Goal: Register for event/course

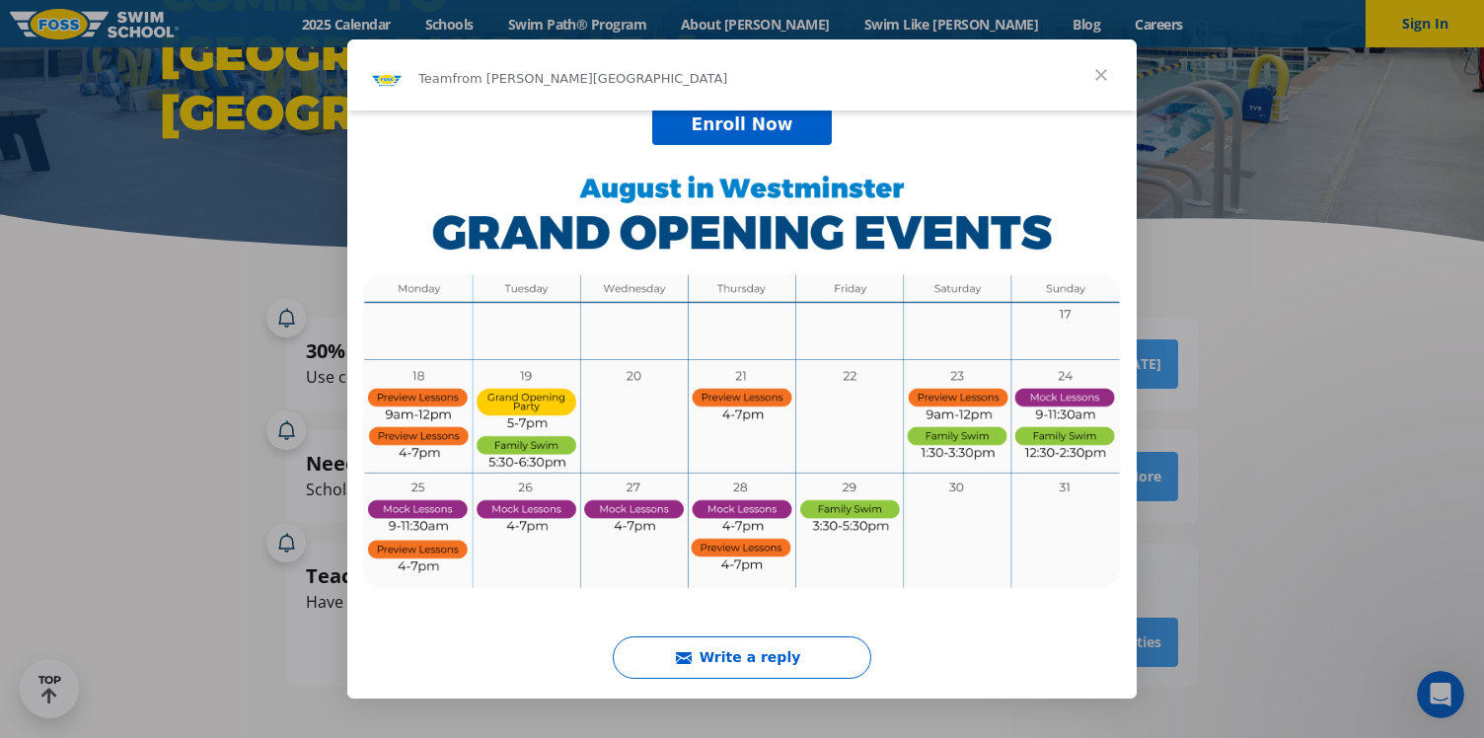
scroll to position [748, 0]
click at [1105, 68] on span "Close" at bounding box center [1100, 74] width 71 height 71
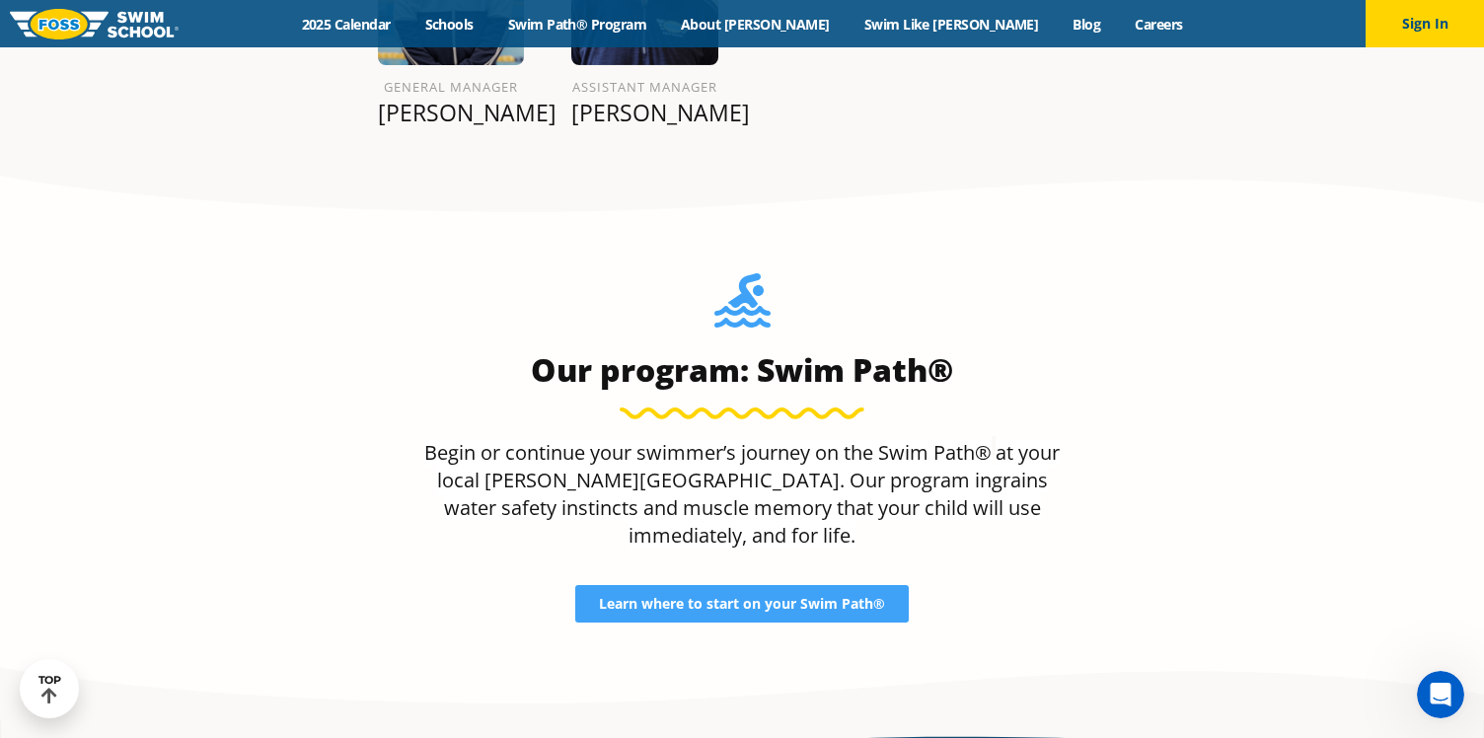
scroll to position [3050, 0]
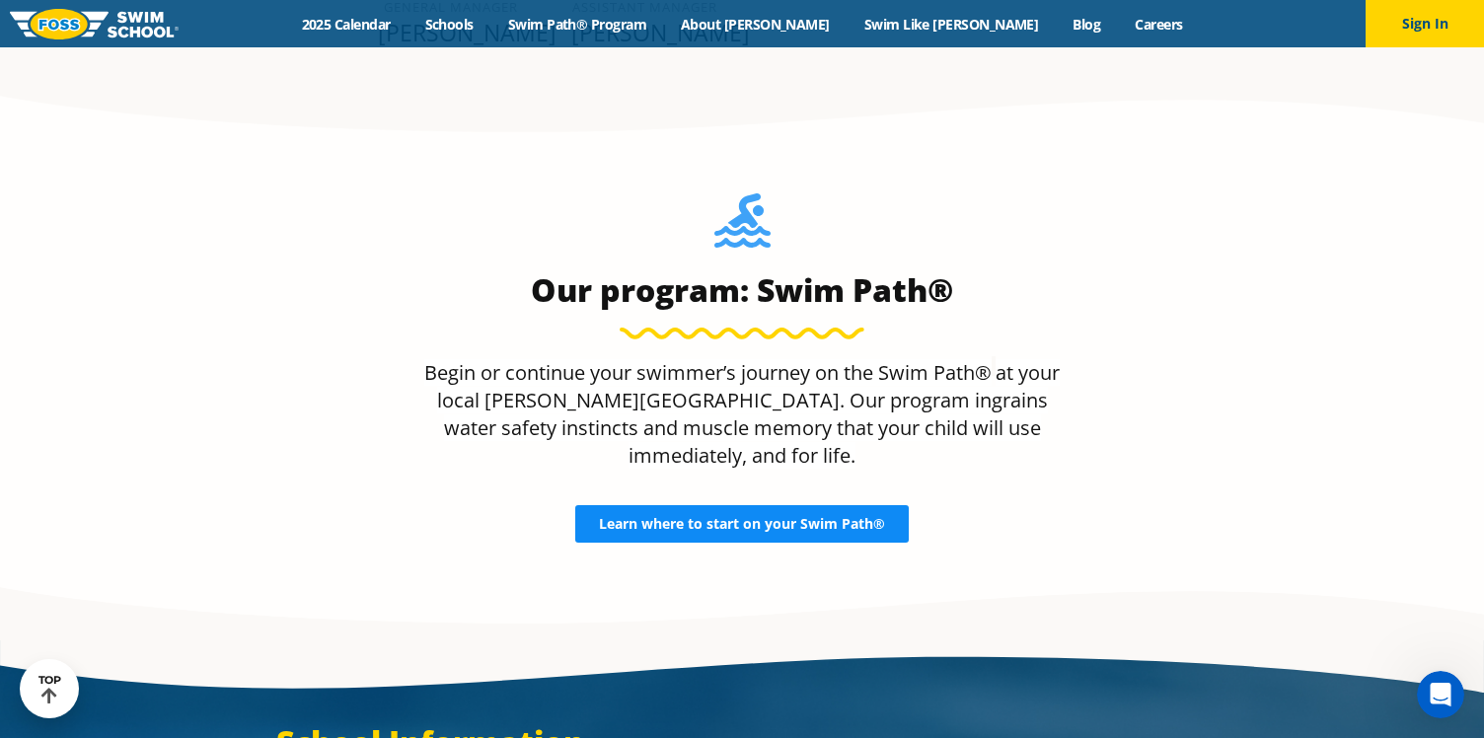
click at [798, 517] on span "Learn where to start on your Swim Path®" at bounding box center [742, 524] width 286 height 14
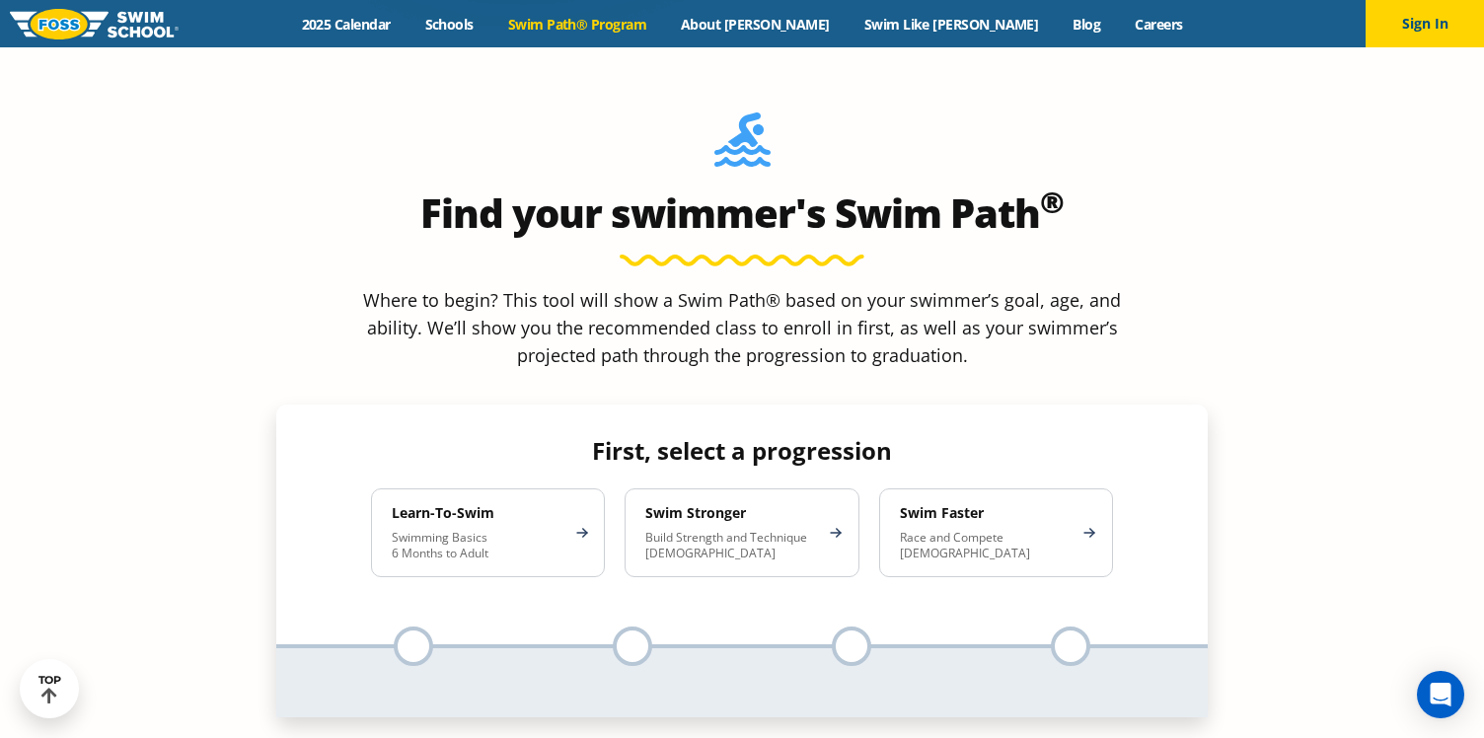
scroll to position [1736, 0]
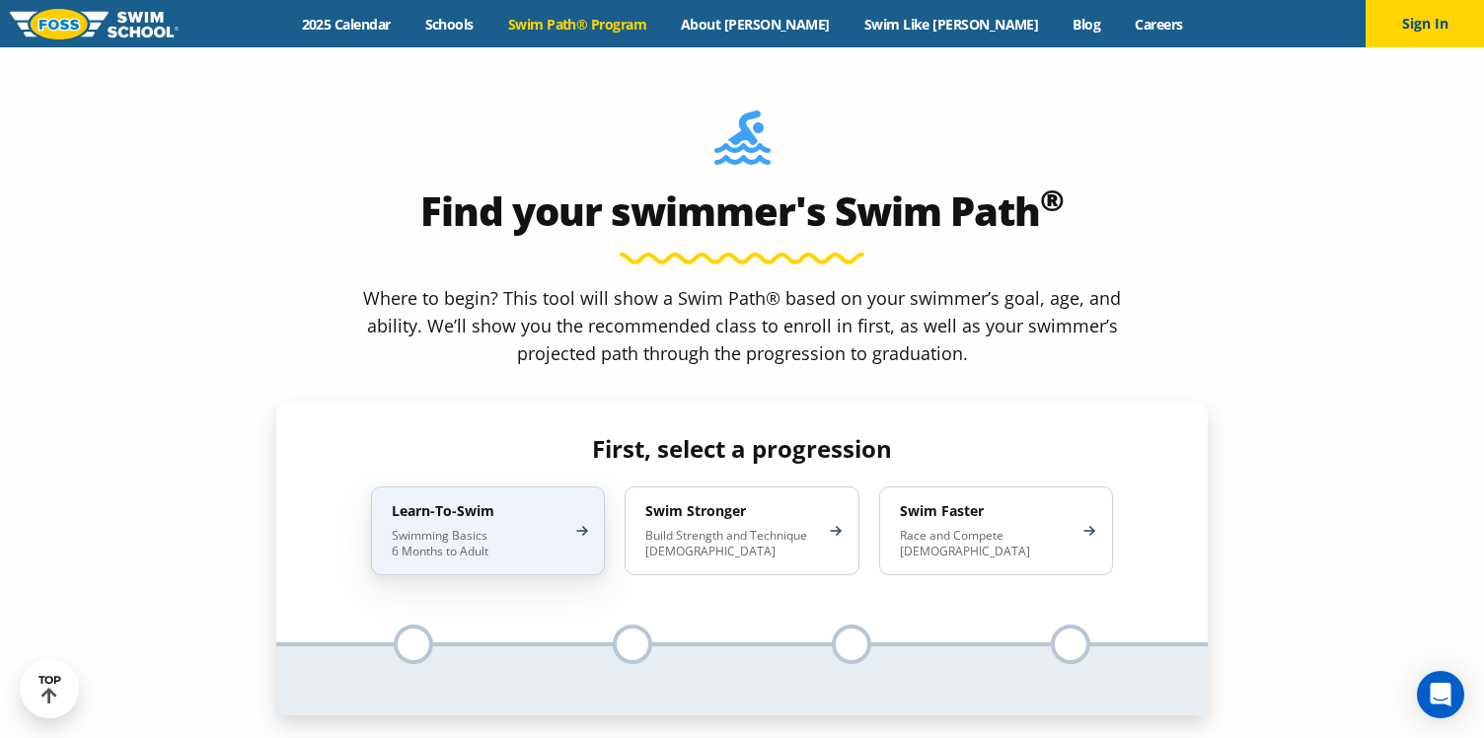
click at [537, 528] on p "Swimming Basics 6 Months to Adult" at bounding box center [478, 544] width 173 height 32
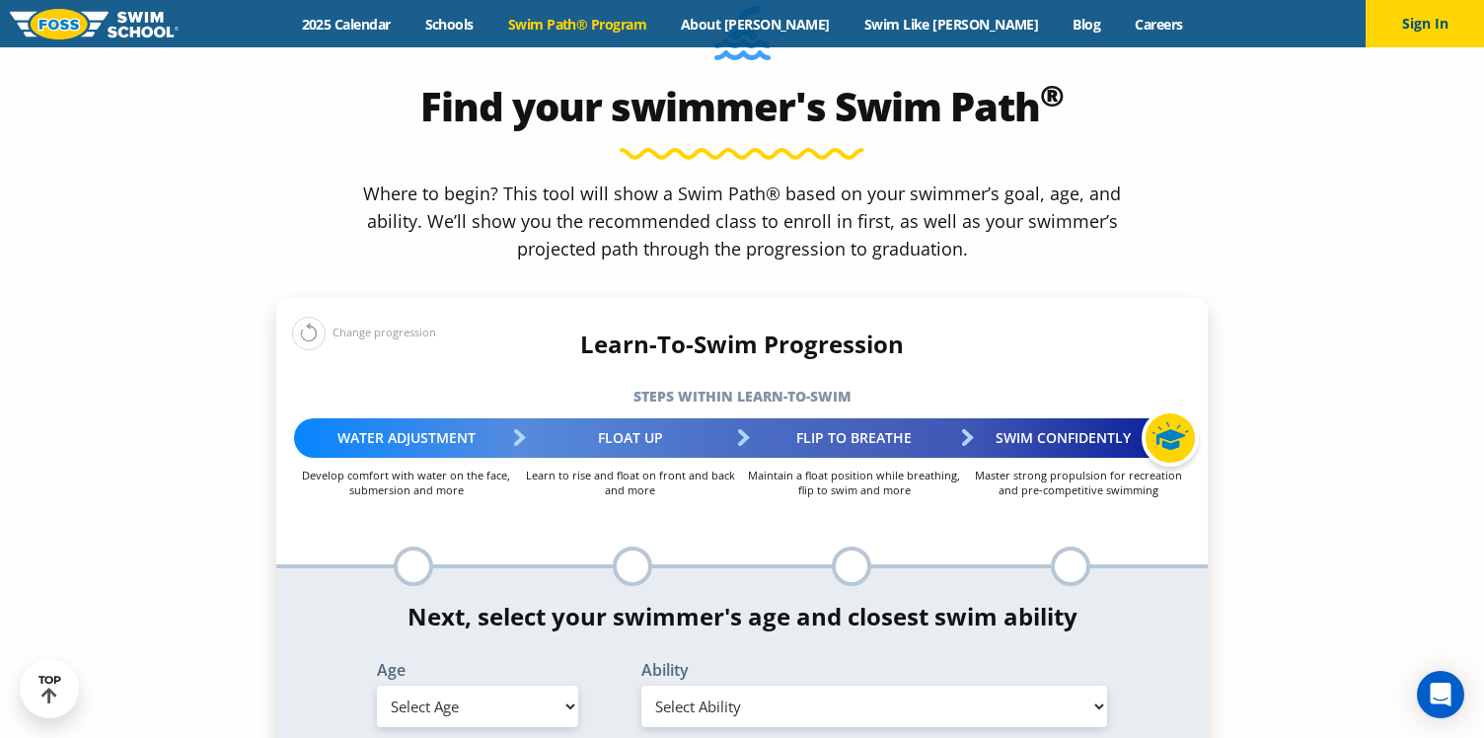
scroll to position [1854, 0]
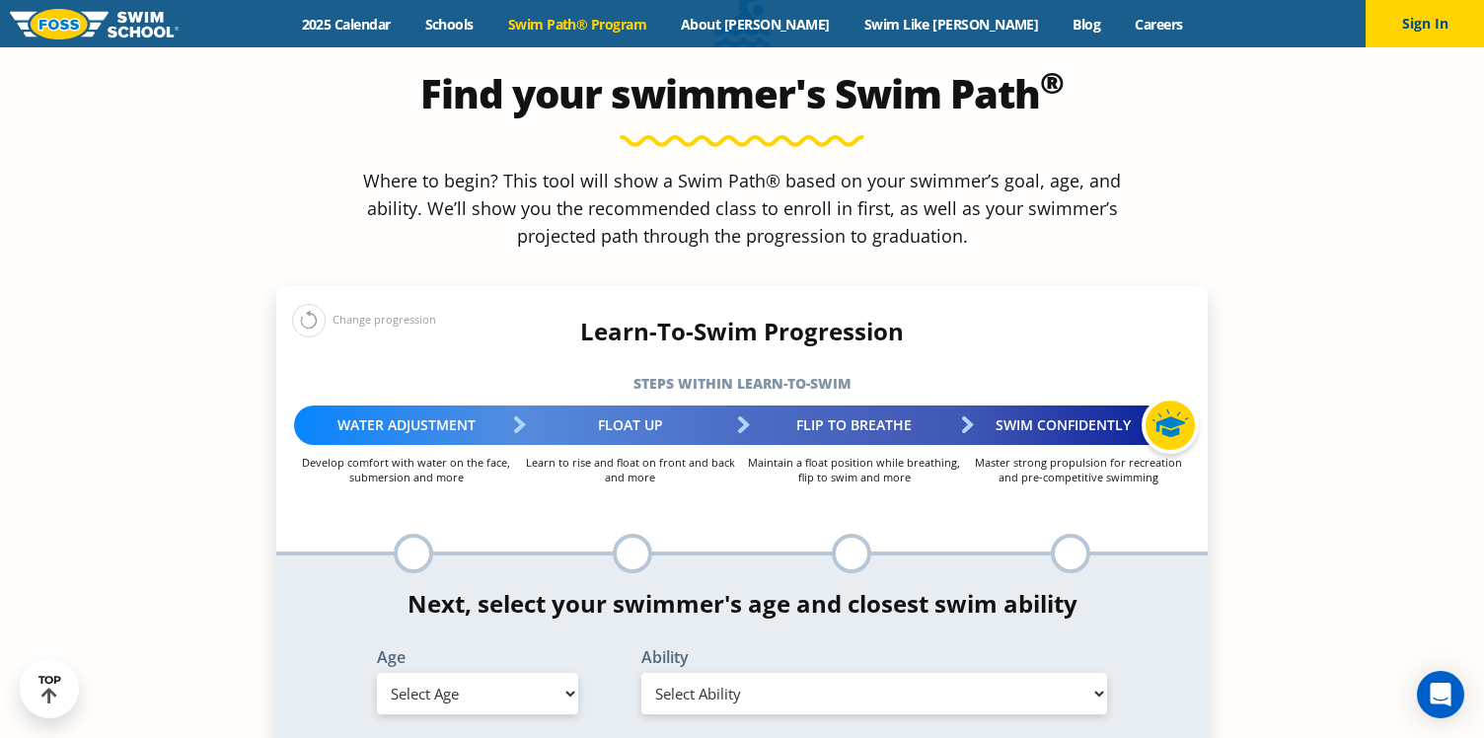
click at [531, 649] on div "Age Select Age 6 months - 1 year 1 year 2 years 3 years 4 years 5 years 6 years…" at bounding box center [477, 681] width 245 height 65
select select "5-years"
select select "5-years-uncomfortable-putting-face-in-the-water-andor-getting-water-on-ears-whi…"
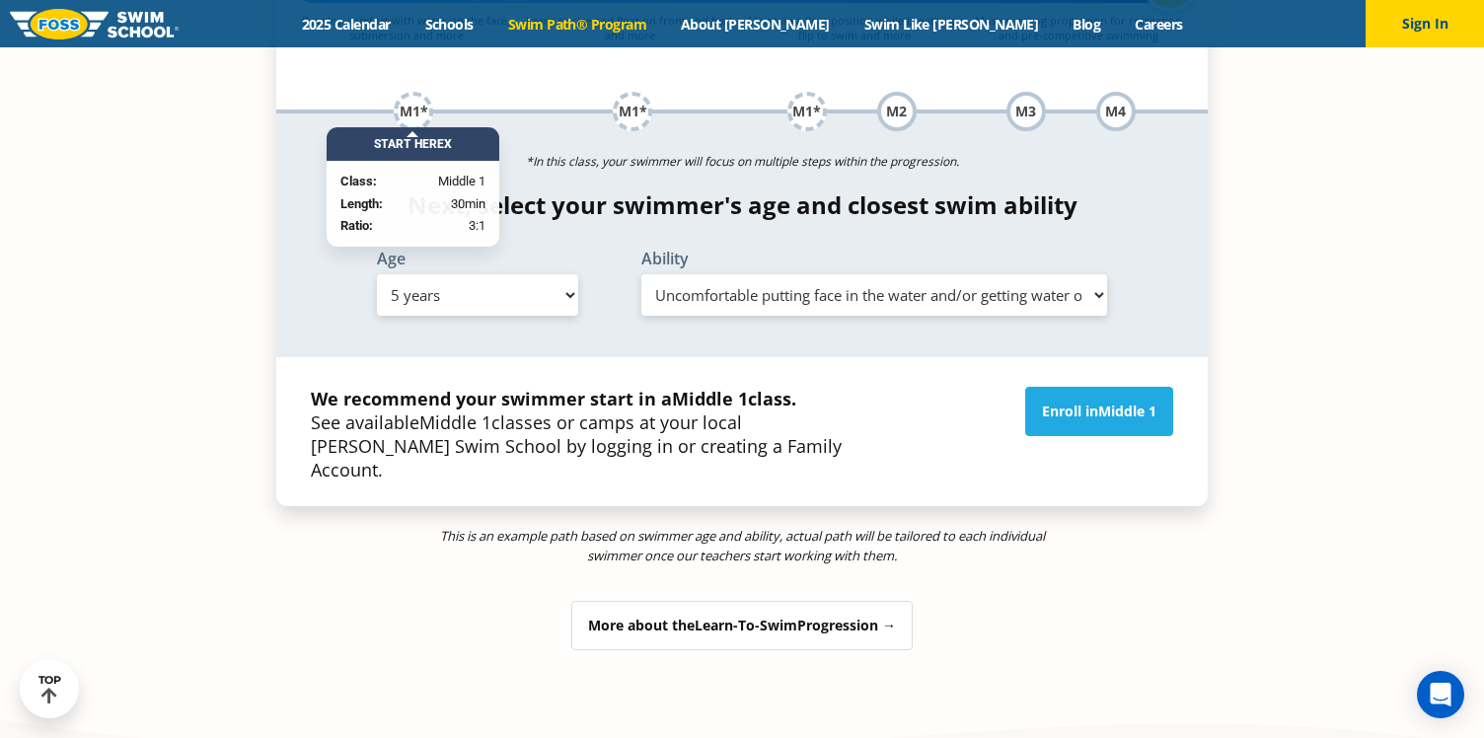
scroll to position [2296, 0]
click at [1085, 387] on link "Enroll in Middle 1" at bounding box center [1099, 411] width 148 height 49
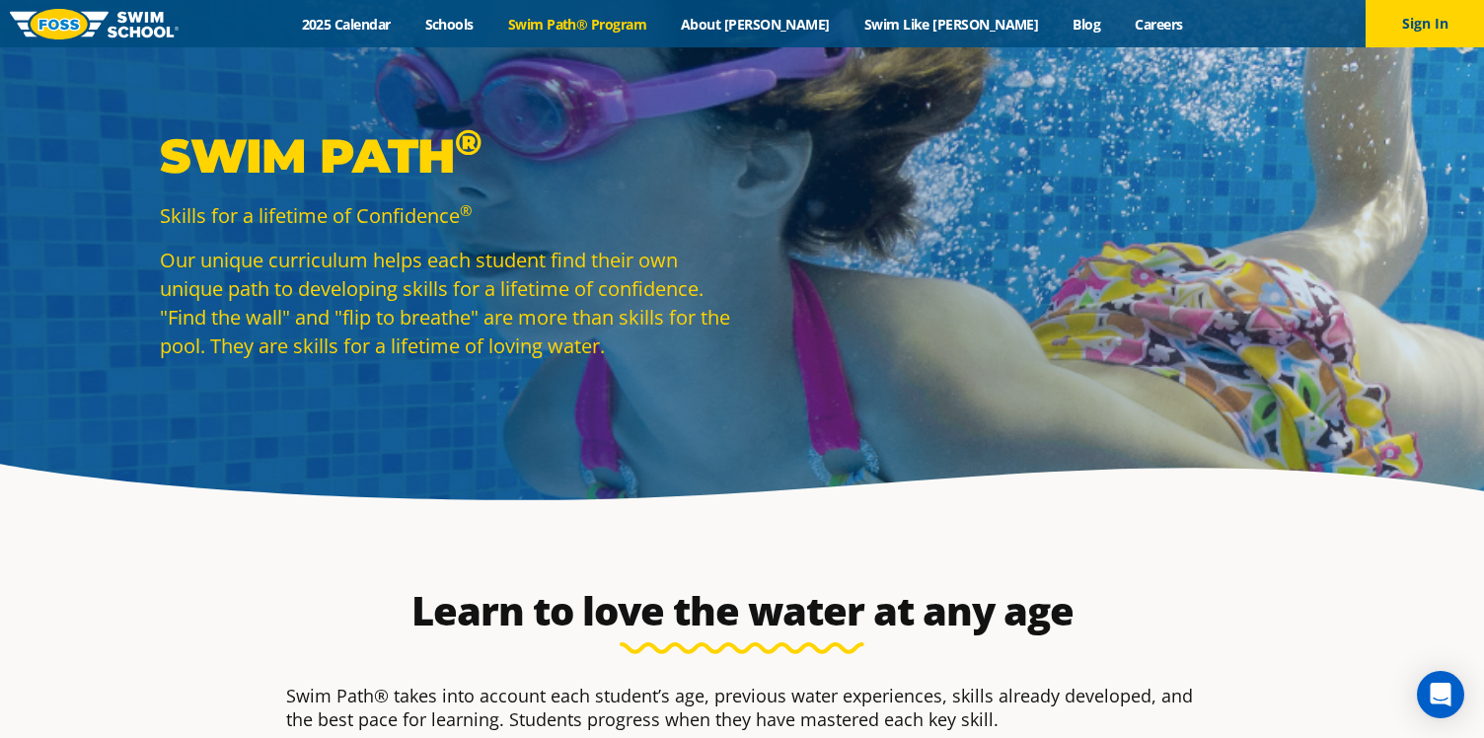
scroll to position [0, 0]
click at [407, 19] on link "2025 Calendar" at bounding box center [345, 24] width 123 height 19
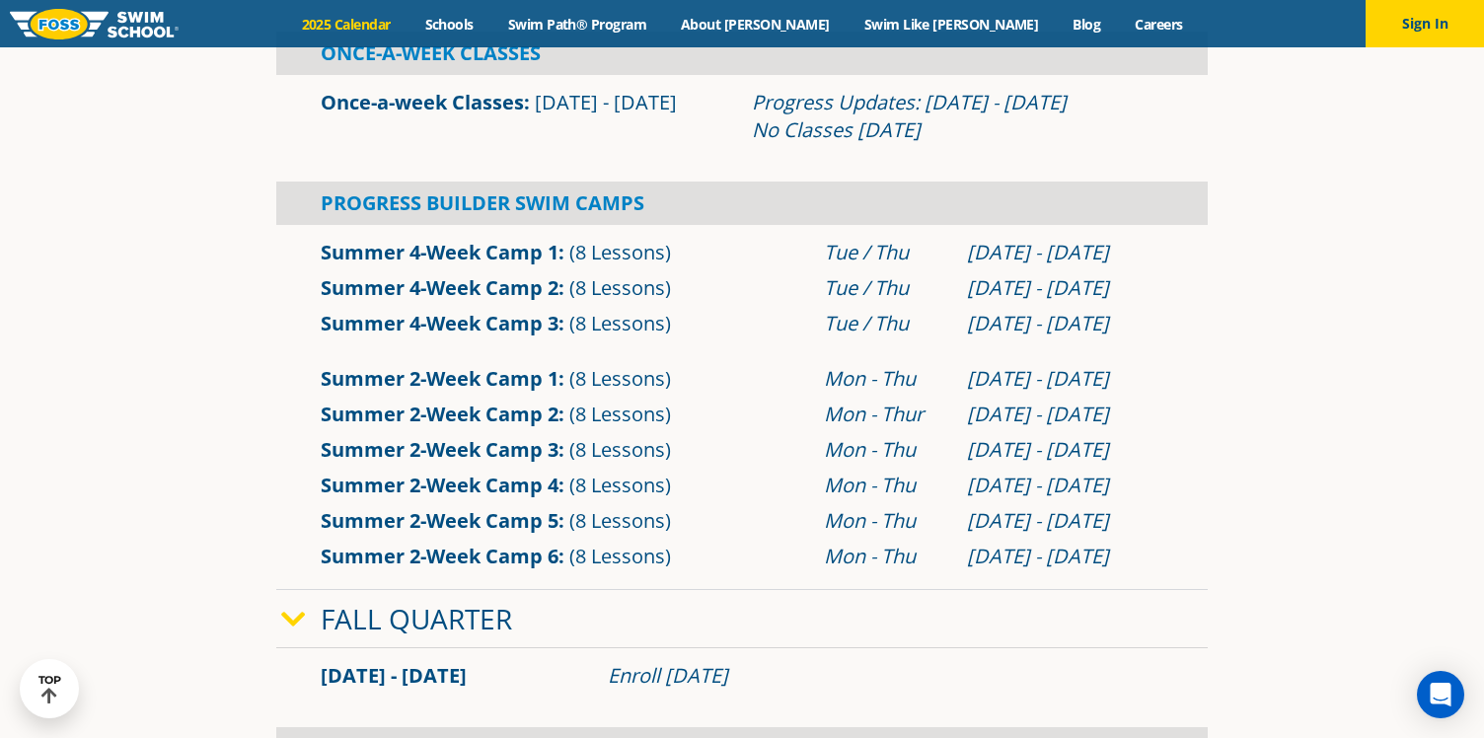
scroll to position [725, 0]
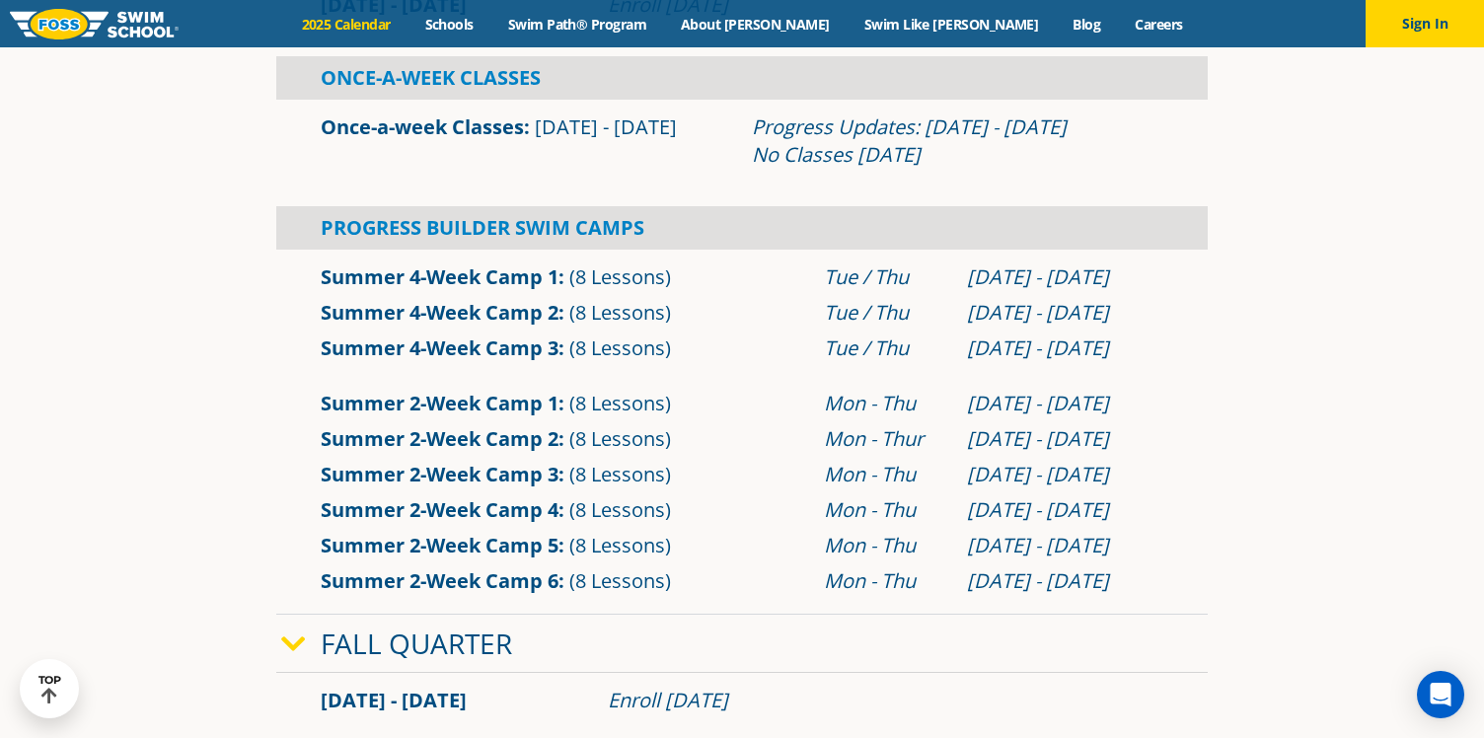
click at [143, 30] on img at bounding box center [94, 24] width 169 height 31
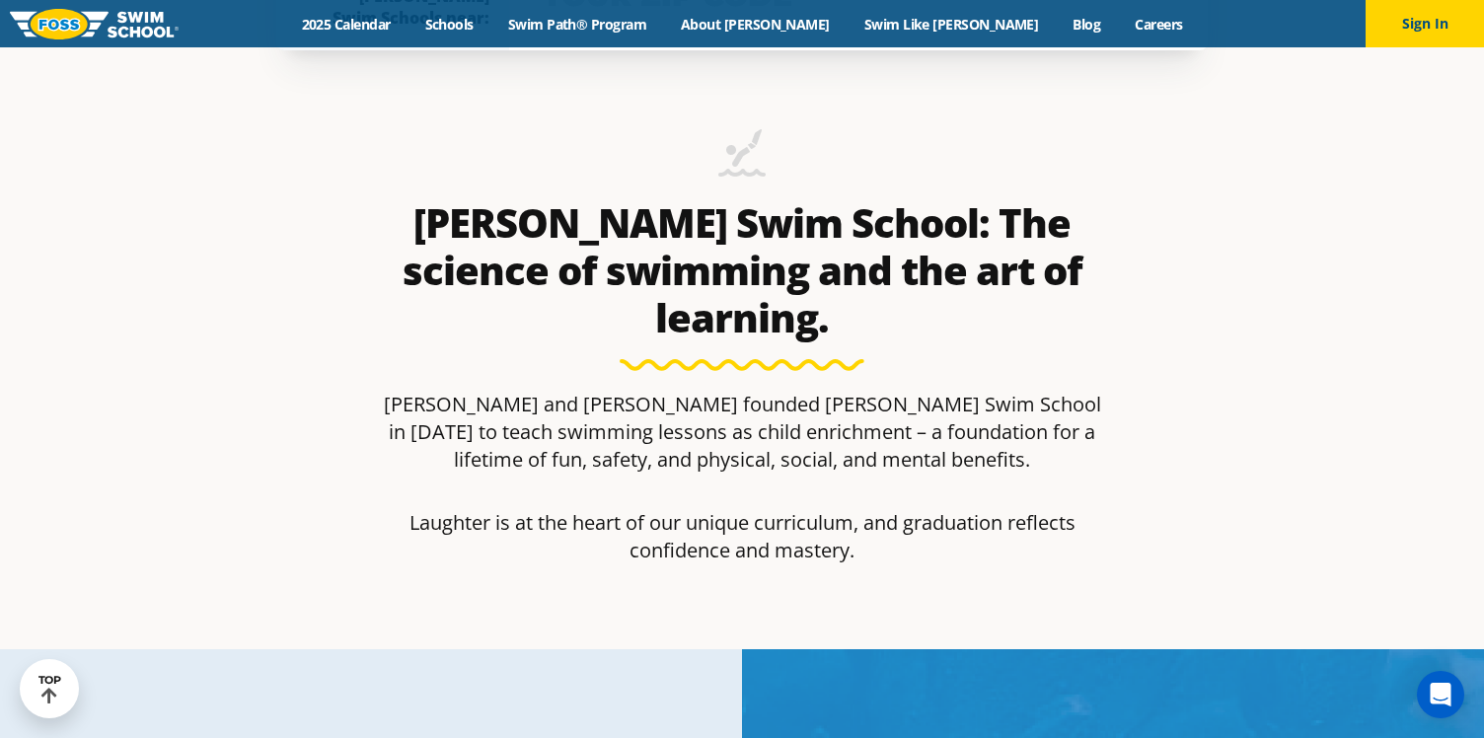
scroll to position [868, 0]
